Goal: Navigation & Orientation: Find specific page/section

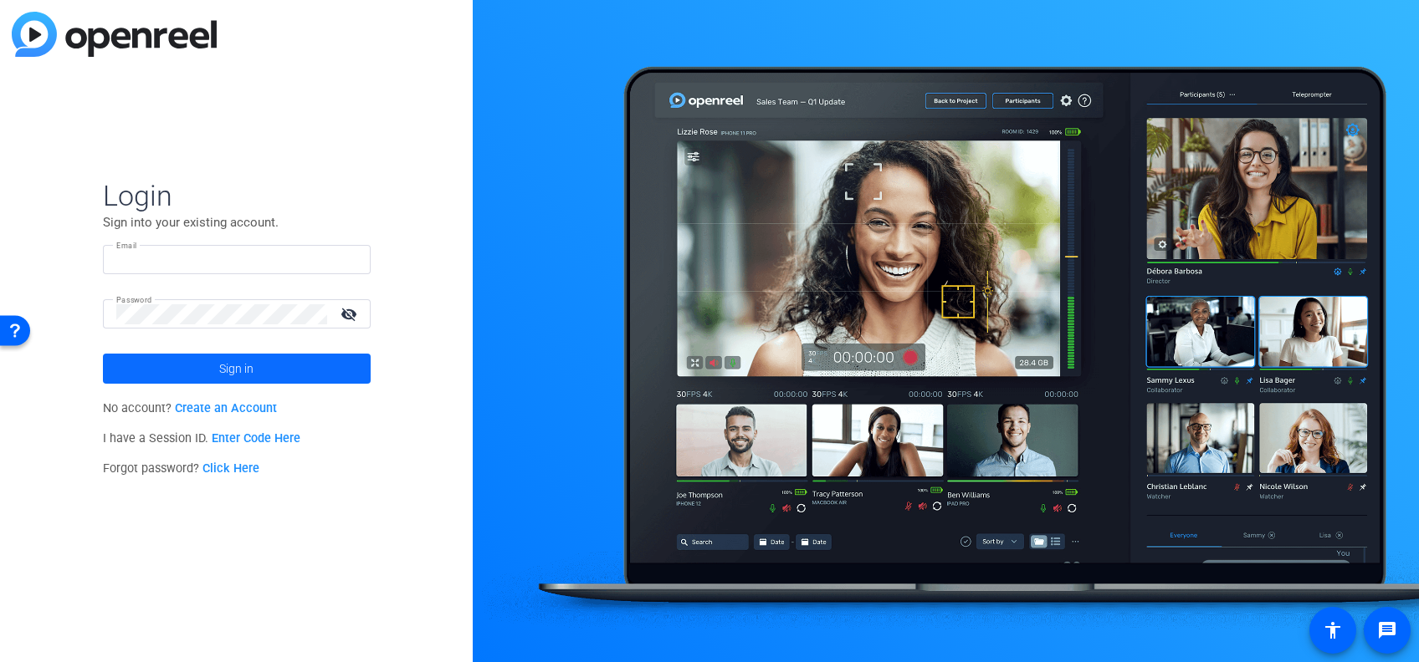
type input "[PERSON_NAME][EMAIL_ADDRESS][DOMAIN_NAME]"
click at [207, 368] on span at bounding box center [237, 369] width 268 height 40
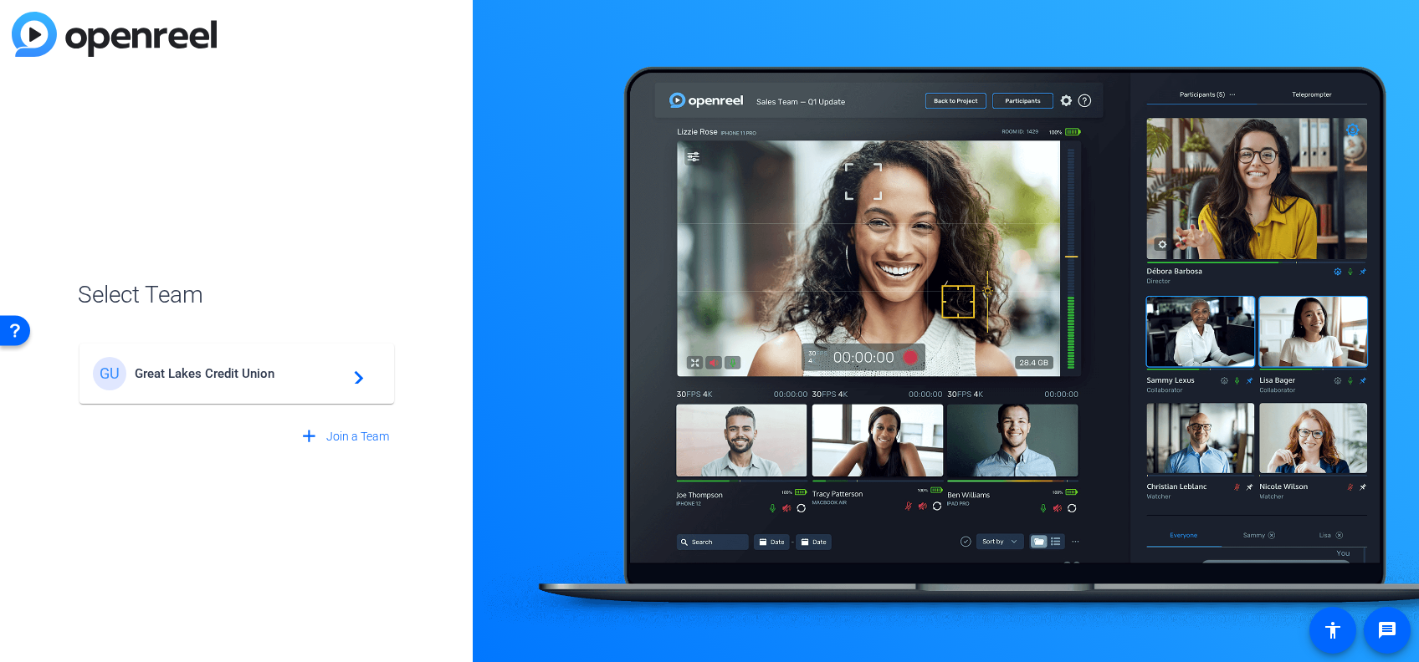
click at [224, 371] on span "Great Lakes Credit Union" at bounding box center [239, 373] width 209 height 15
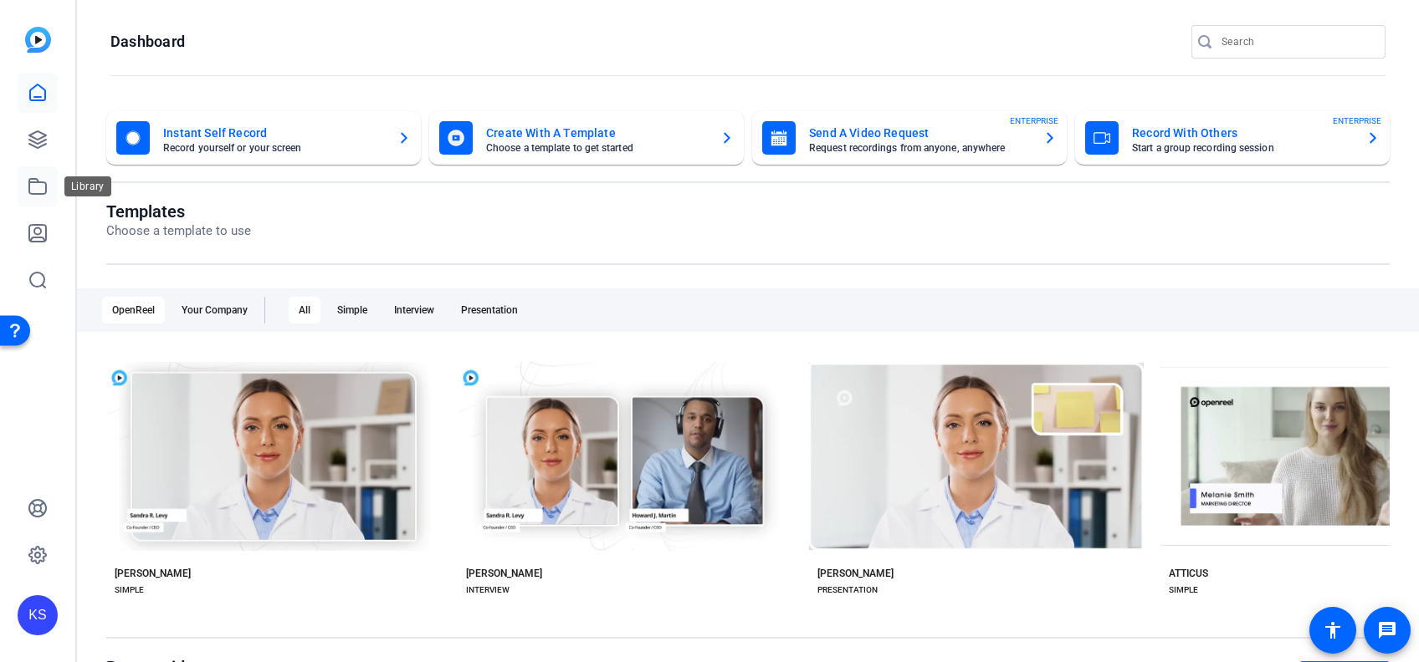
click at [29, 181] on icon at bounding box center [37, 186] width 17 height 15
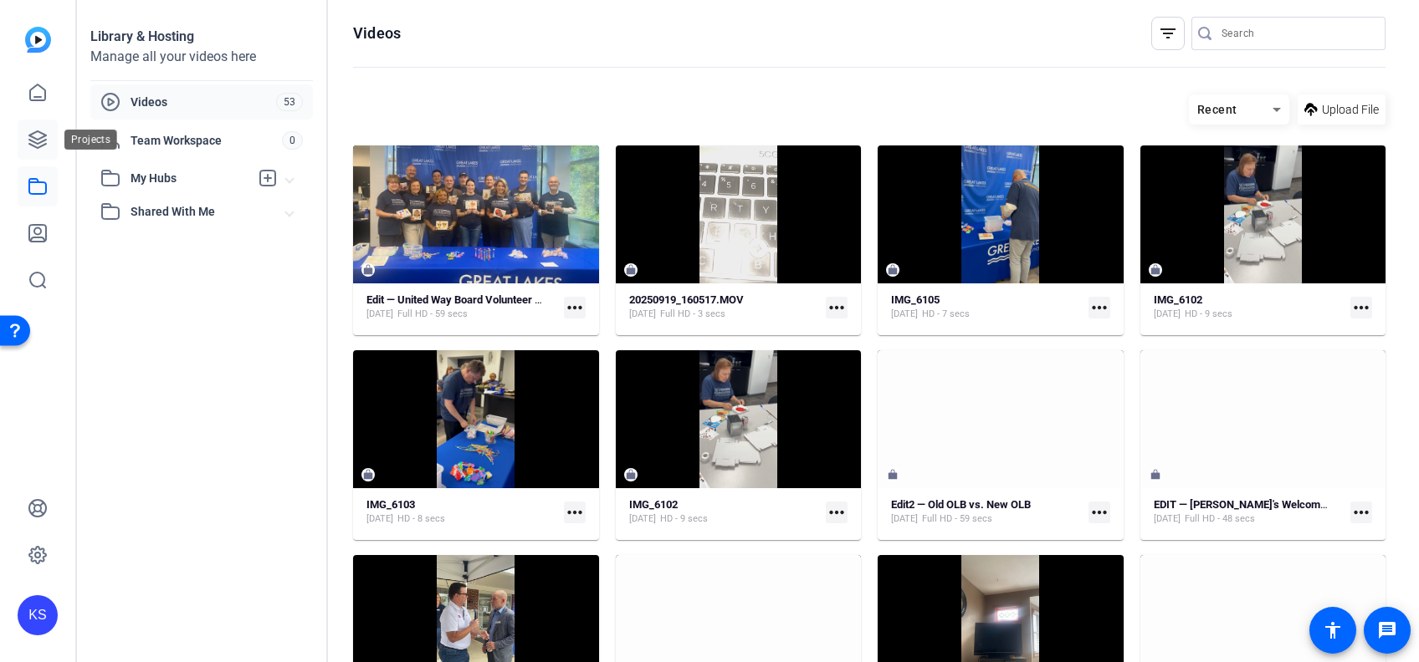
click at [38, 136] on icon at bounding box center [38, 140] width 20 height 20
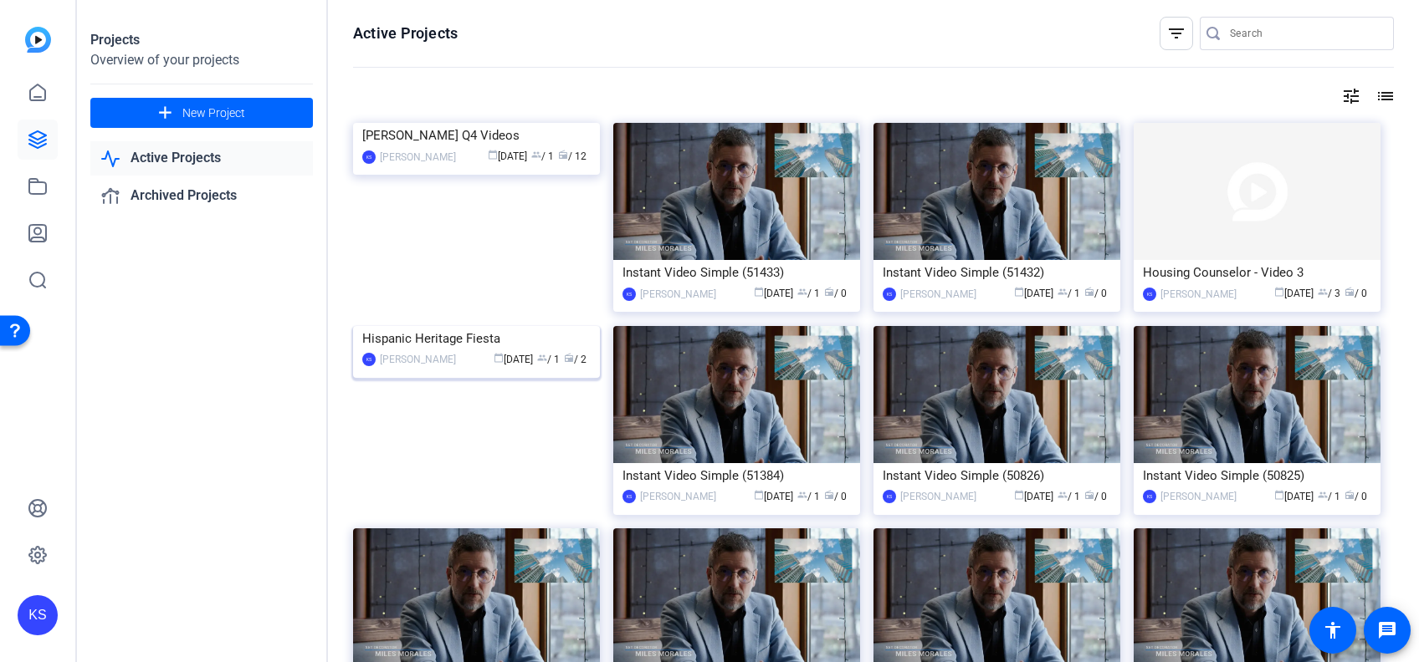
click at [453, 326] on img at bounding box center [476, 326] width 247 height 0
